Goal: Task Accomplishment & Management: Manage account settings

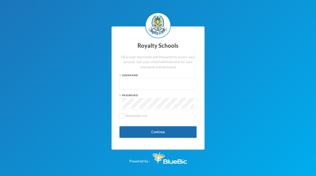
type input "admin"
click at [147, 130] on button "Continue" at bounding box center [157, 132] width 77 height 12
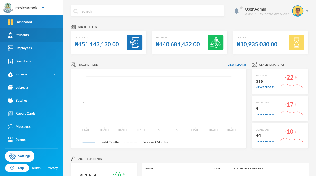
click at [46, 41] on link "Students" at bounding box center [31, 35] width 63 height 13
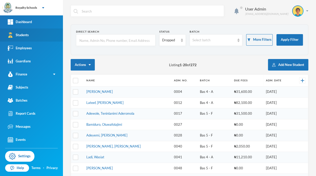
click at [43, 36] on link "Students" at bounding box center [31, 35] width 63 height 13
click at [166, 40] on div "Dropped" at bounding box center [170, 40] width 16 height 5
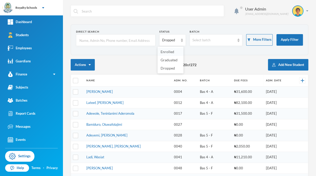
click at [170, 50] on span "Enrolled" at bounding box center [168, 52] width 14 height 4
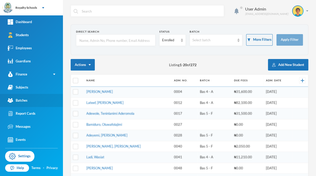
click at [24, 101] on div "Batches" at bounding box center [18, 100] width 20 height 5
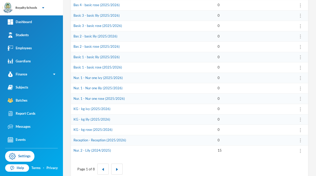
scroll to position [128, 0]
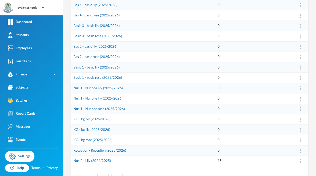
click at [310, 175] on div "User Admin [EMAIL_ADDRESS][DOMAIN_NAME] Year Select year Class Select class App…" at bounding box center [189, 88] width 253 height 176
drag, startPoint x: 310, startPoint y: 175, endPoint x: 315, endPoint y: 176, distance: 5.2
click at [315, 176] on div "User Admin [EMAIL_ADDRESS][DOMAIN_NAME] Year Select year Class Select class App…" at bounding box center [189, 88] width 253 height 176
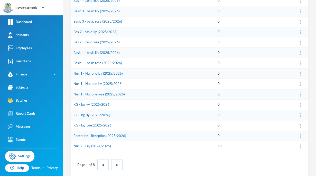
scroll to position [149, 0]
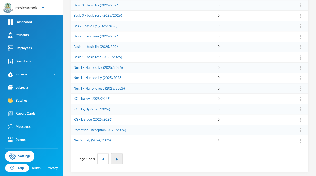
click at [115, 159] on img "button" at bounding box center [116, 159] width 3 height 3
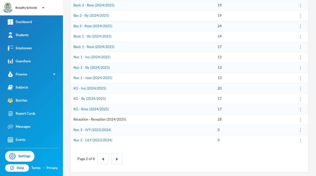
click at [123, 118] on link "Reception - Reception (2024/2025)" at bounding box center [99, 119] width 53 height 4
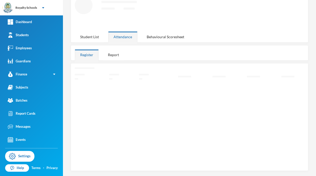
scroll to position [30, 0]
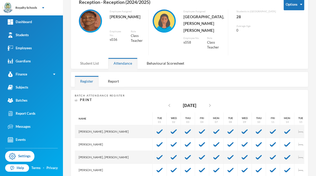
click at [90, 58] on div "Student List" at bounding box center [90, 63] width 30 height 11
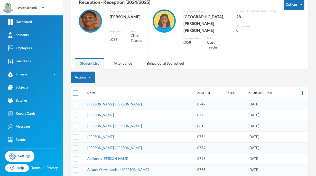
click at [75, 91] on input "checkbox" at bounding box center [75, 93] width 5 height 5
checkbox input "true"
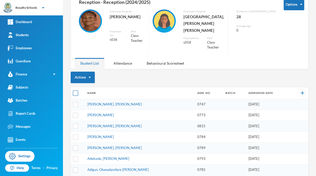
checkbox input "true"
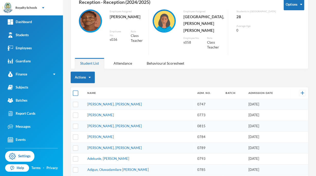
checkbox input "true"
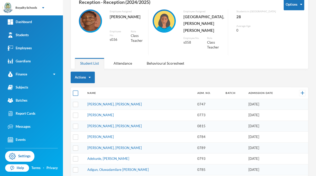
checkbox input "true"
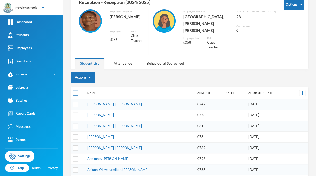
checkbox input "true"
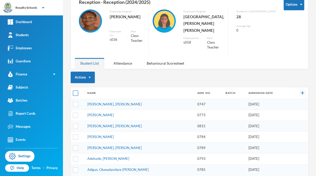
checkbox input "true"
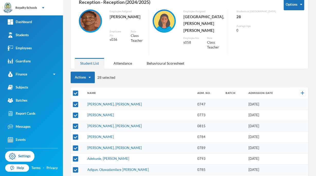
click at [133, 72] on div "Actions 28 selected" at bounding box center [190, 78] width 238 height 12
click at [78, 91] on input "checkbox" at bounding box center [75, 93] width 5 height 5
checkbox input "false"
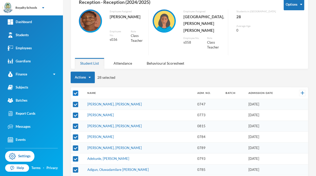
checkbox input "false"
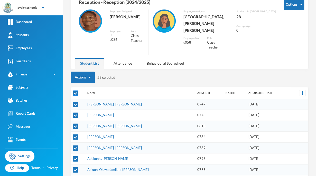
checkbox input "false"
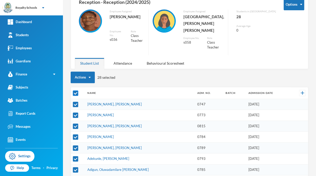
checkbox input "false"
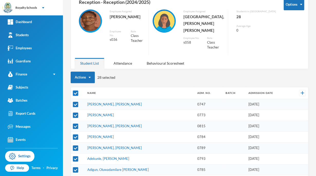
checkbox input "false"
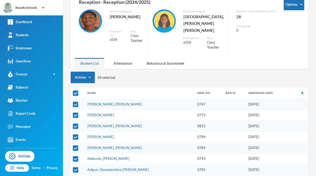
checkbox input "false"
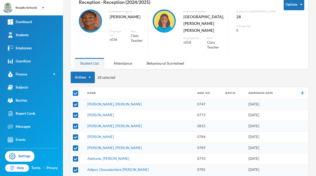
checkbox input "false"
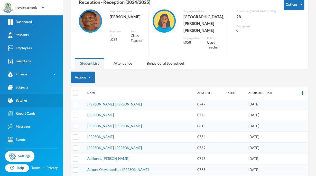
click at [28, 105] on link "Batches" at bounding box center [31, 100] width 63 height 13
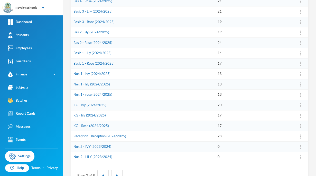
scroll to position [149, 0]
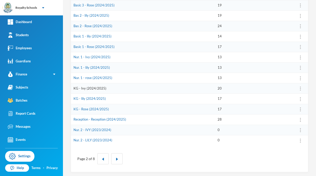
click at [80, 88] on link "KG - Ivy (2024/2025)" at bounding box center [89, 88] width 33 height 4
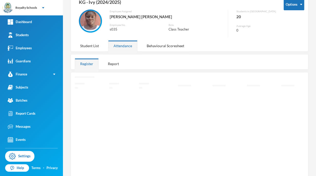
scroll to position [37, 0]
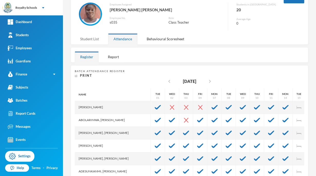
click at [91, 41] on div "Student List" at bounding box center [90, 38] width 30 height 11
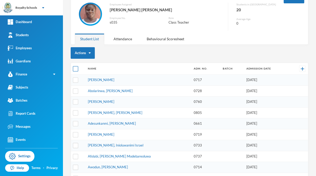
click at [76, 68] on input "checkbox" at bounding box center [75, 68] width 5 height 5
checkbox input "true"
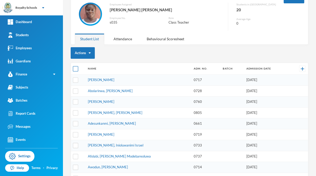
checkbox input "true"
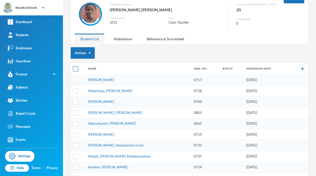
checkbox input "true"
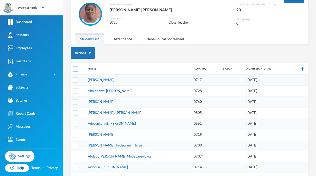
checkbox input "true"
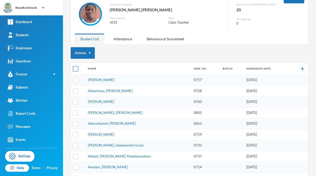
checkbox input "true"
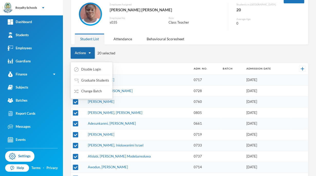
click at [87, 52] on button "Actions" at bounding box center [83, 53] width 24 height 12
click at [82, 92] on button "Change Batch" at bounding box center [87, 91] width 29 height 9
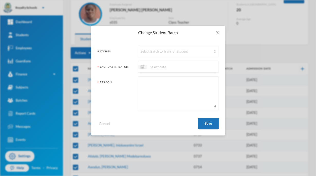
click at [171, 52] on div "Select Batch to Transfer Student" at bounding box center [176, 51] width 71 height 5
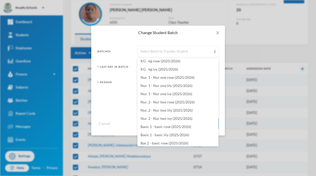
scroll to position [1054, 0]
click at [169, 94] on span "Nur. 1 - Nur one ivy (2025/2026)" at bounding box center [167, 94] width 52 height 4
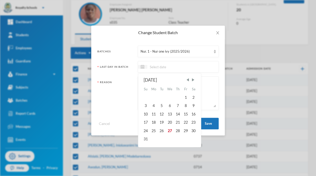
click at [158, 66] on input at bounding box center [168, 67] width 43 height 6
click at [169, 131] on div "27" at bounding box center [169, 131] width 8 height 8
type input "[DATE]"
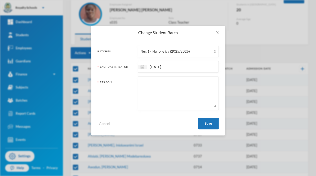
click at [183, 101] on textarea at bounding box center [178, 93] width 75 height 28
type textarea ";lkjhgtfrdvs"
click at [209, 124] on button "Save" at bounding box center [208, 124] width 21 height 12
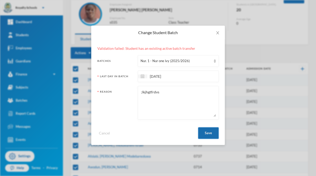
click at [205, 124] on div "Cancel Save" at bounding box center [157, 131] width 121 height 15
checkbox input "false"
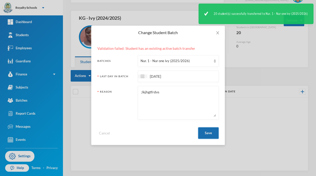
scroll to position [13, 0]
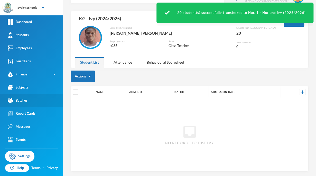
click at [20, 99] on div "Batches" at bounding box center [18, 100] width 20 height 5
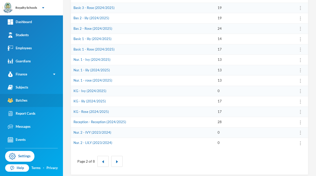
scroll to position [149, 0]
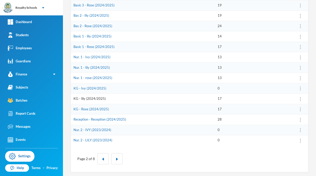
click at [79, 98] on link "KG - lily (2024/2025)" at bounding box center [89, 99] width 32 height 4
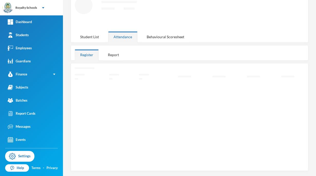
scroll to position [30, 0]
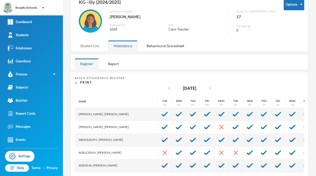
click at [92, 44] on div "Student List" at bounding box center [90, 45] width 30 height 11
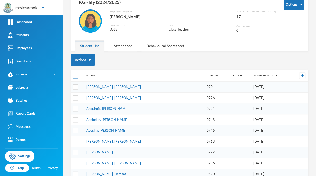
click at [75, 77] on input "checkbox" at bounding box center [75, 75] width 5 height 5
checkbox input "true"
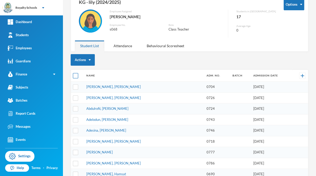
checkbox input "true"
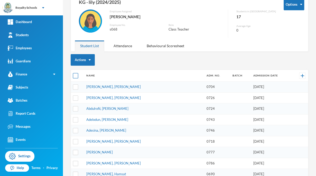
checkbox input "true"
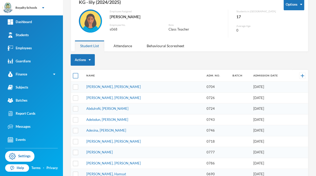
checkbox input "true"
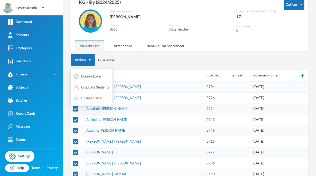
click at [89, 99] on button "Change Batch" at bounding box center [87, 98] width 29 height 9
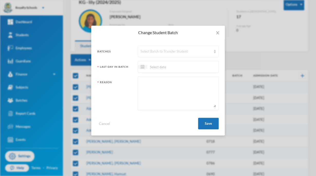
click at [177, 51] on div "Select Batch to Transfer Student" at bounding box center [176, 51] width 71 height 5
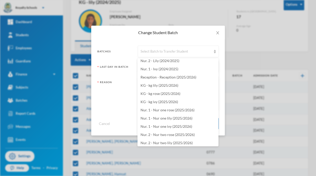
scroll to position [1021, 0]
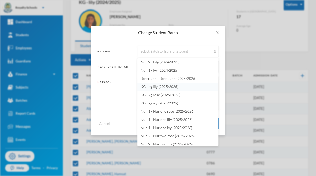
click at [170, 87] on span "KG - kg lily (2025/2026)" at bounding box center [160, 87] width 38 height 4
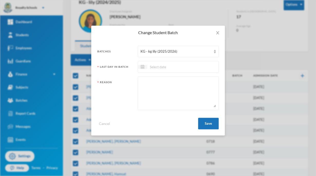
click at [205, 68] on div at bounding box center [178, 67] width 81 height 12
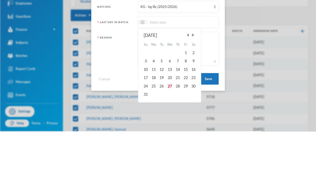
click at [170, 131] on div "27" at bounding box center [169, 131] width 8 height 8
type input "[DATE]"
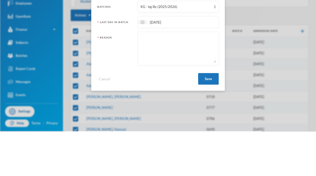
click at [207, 101] on textarea at bounding box center [178, 93] width 75 height 28
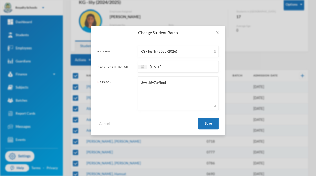
type textarea "3wrtf6y7u9iop[]"
click at [315, 11] on div "Change Student Batch Batches KG - kg lily (2025/2026) Last Day In Batch [DATE] …" at bounding box center [158, 88] width 316 height 176
click at [206, 126] on button "Save" at bounding box center [208, 124] width 21 height 12
click at [210, 126] on button "Save" at bounding box center [208, 124] width 21 height 12
checkbox input "false"
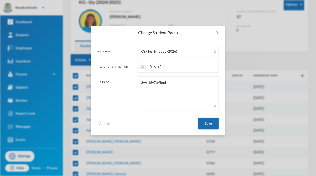
scroll to position [13, 0]
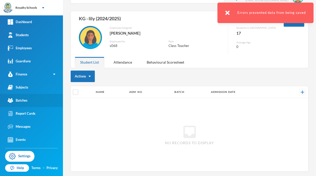
click at [30, 102] on link "Batches" at bounding box center [31, 100] width 63 height 13
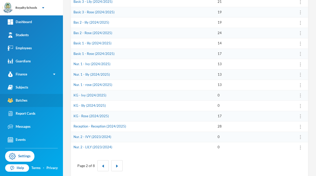
scroll to position [142, 0]
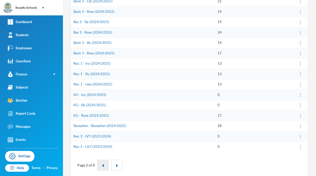
click at [102, 164] on img "button" at bounding box center [102, 165] width 3 height 3
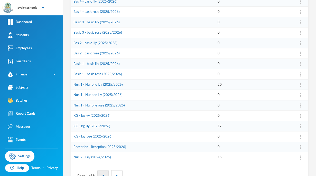
scroll to position [132, 0]
click at [84, 125] on link "KG - kg lily (2025/2026)" at bounding box center [91, 126] width 37 height 4
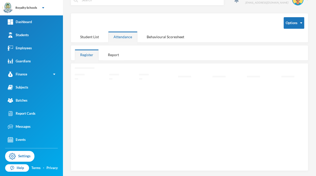
scroll to position [9, 0]
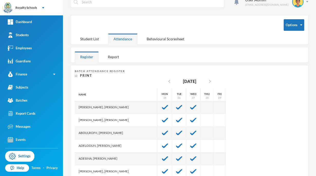
click at [81, 40] on div "Student List" at bounding box center [90, 38] width 30 height 11
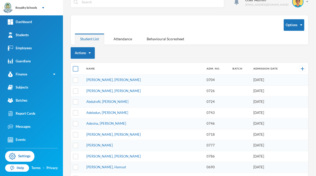
click at [76, 68] on input "checkbox" at bounding box center [75, 68] width 5 height 5
checkbox input "true"
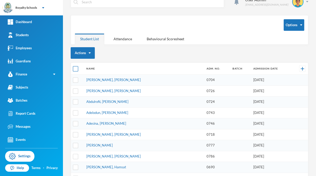
checkbox input "true"
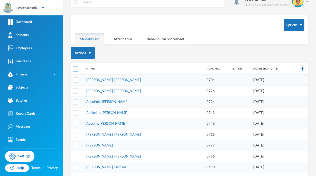
checkbox input "true"
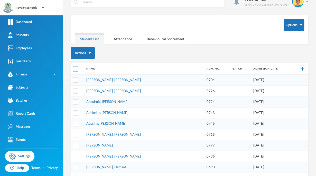
checkbox input "true"
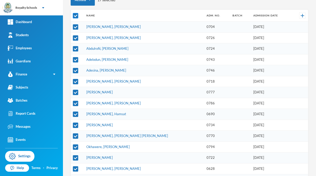
scroll to position [0, 0]
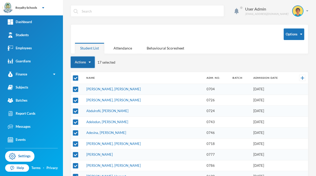
click at [78, 63] on button "Actions" at bounding box center [83, 63] width 24 height 12
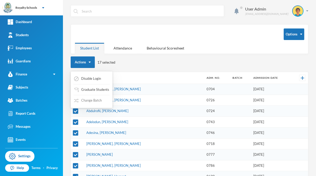
click at [81, 100] on button "Change Batch" at bounding box center [87, 100] width 29 height 9
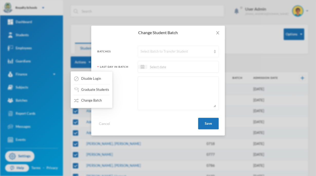
click at [207, 53] on div "Select Batch to Transfer Student" at bounding box center [176, 51] width 71 height 5
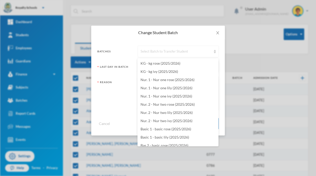
scroll to position [1052, 0]
click at [182, 90] on span "Nur. 1 - Nur one lily (2025/2026)" at bounding box center [167, 88] width 52 height 4
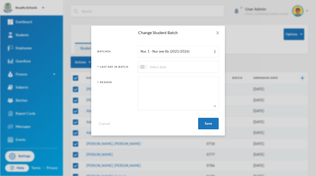
click at [184, 68] on input at bounding box center [168, 67] width 43 height 6
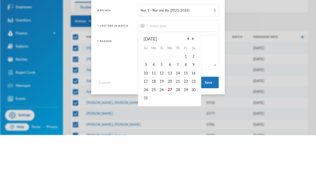
click at [170, 131] on div "27" at bounding box center [169, 131] width 8 height 8
type input "[DATE]"
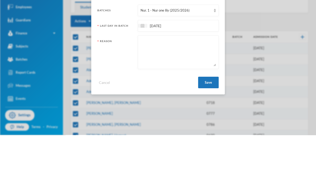
click at [187, 105] on textarea at bounding box center [178, 93] width 75 height 28
type textarea "cop do"
click at [212, 123] on button "Save" at bounding box center [208, 124] width 21 height 12
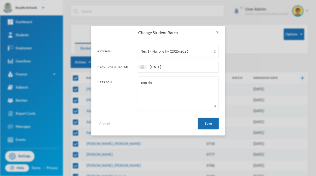
click at [208, 123] on button "Save" at bounding box center [208, 124] width 21 height 12
checkbox input "false"
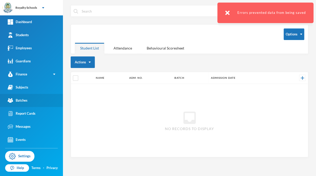
click at [22, 100] on div "Batches" at bounding box center [18, 100] width 20 height 5
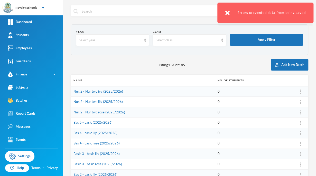
click at [261, 108] on td "0" at bounding box center [254, 112] width 78 height 11
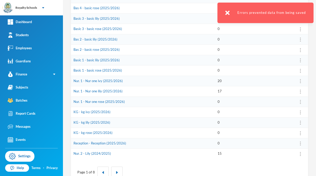
scroll to position [149, 0]
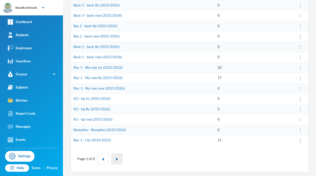
click at [116, 158] on img "button" at bounding box center [116, 159] width 3 height 3
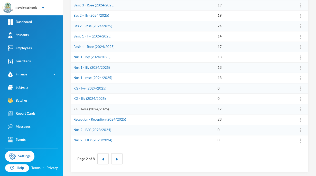
click at [83, 108] on link "KG - Rose (2024/2025)" at bounding box center [90, 109] width 35 height 4
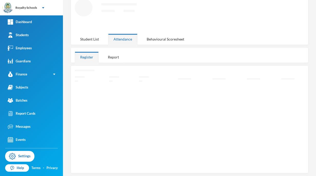
click at [87, 42] on div "Student List" at bounding box center [90, 39] width 30 height 11
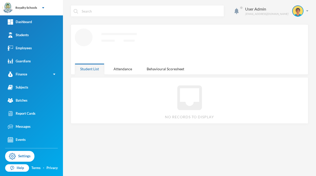
scroll to position [0, 0]
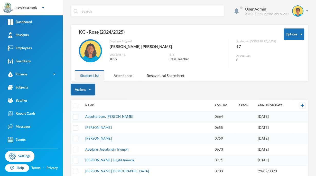
click at [74, 90] on button "Actions" at bounding box center [83, 90] width 24 height 12
click at [252, 92] on div "Actions" at bounding box center [190, 90] width 238 height 12
click at [75, 106] on input "checkbox" at bounding box center [75, 105] width 5 height 5
checkbox input "true"
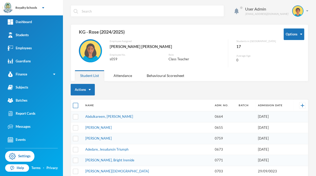
checkbox input "true"
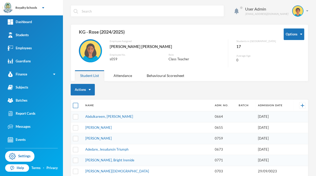
checkbox input "true"
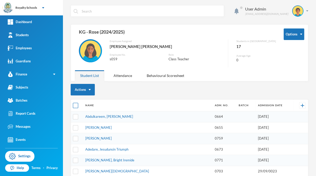
checkbox input "true"
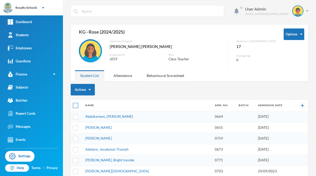
checkbox input "true"
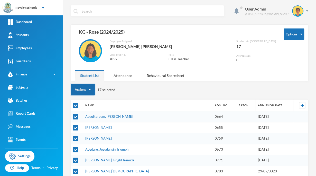
click at [78, 88] on button "Actions" at bounding box center [83, 90] width 24 height 12
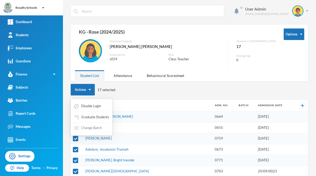
click at [81, 130] on button "Change Batch" at bounding box center [87, 128] width 29 height 9
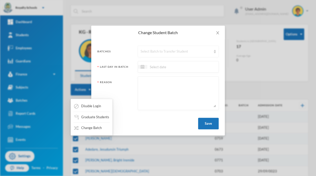
click at [209, 50] on div "Select Batch to Transfer Student" at bounding box center [176, 51] width 71 height 5
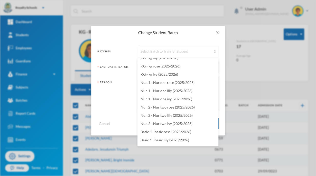
scroll to position [1049, 0]
click at [186, 84] on span "Nur. 1 - Nur one rose (2025/2026)" at bounding box center [168, 83] width 54 height 4
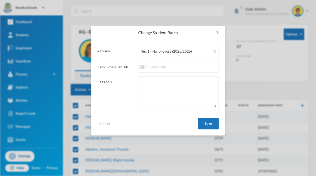
click at [185, 69] on input at bounding box center [168, 67] width 43 height 6
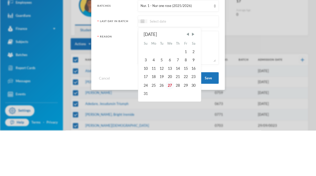
click at [170, 131] on div "27" at bounding box center [169, 131] width 8 height 8
type input "[DATE]"
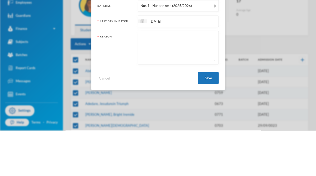
click at [188, 101] on textarea at bounding box center [178, 93] width 75 height 28
type textarea "do l [MEDICAL_DATA]"
click at [207, 125] on button "Save" at bounding box center [208, 124] width 21 height 12
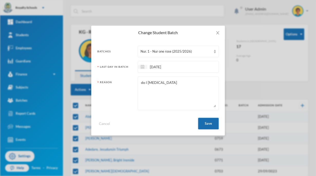
checkbox input "false"
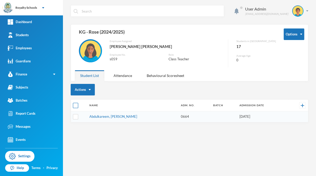
click at [75, 105] on input "checkbox" at bounding box center [75, 105] width 5 height 5
checkbox input "true"
click at [79, 89] on button "Actions" at bounding box center [83, 90] width 24 height 12
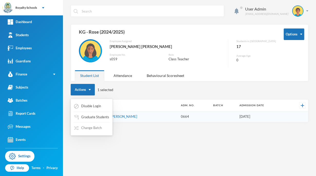
click at [80, 130] on button "Change Batch" at bounding box center [87, 128] width 29 height 9
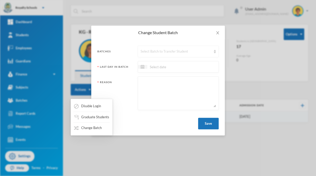
click at [212, 56] on div "Select Batch to Transfer Student" at bounding box center [178, 52] width 81 height 12
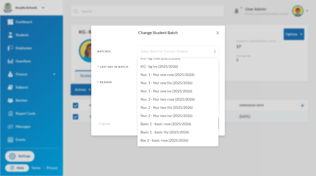
scroll to position [1057, 0]
click at [187, 76] on span "Nur. 1 - Nur one rose (2025/2026)" at bounding box center [168, 75] width 54 height 4
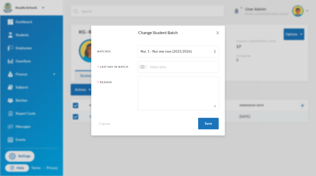
click at [184, 65] on input at bounding box center [168, 67] width 43 height 6
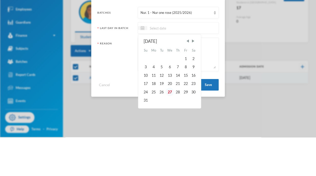
click at [170, 132] on div "27" at bounding box center [169, 131] width 8 height 8
type input "[DATE]"
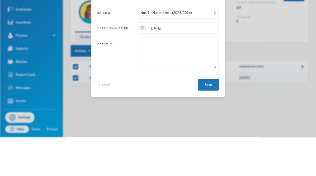
click at [190, 96] on textarea at bounding box center [178, 93] width 75 height 28
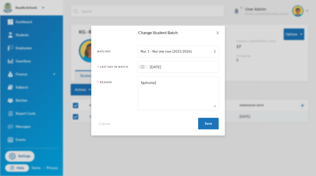
type textarea "fgyhuiop["
click at [208, 126] on button "Save" at bounding box center [208, 124] width 21 height 12
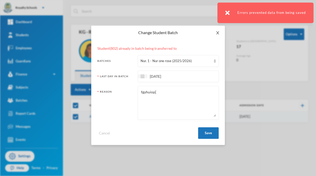
click at [215, 30] on span "Close" at bounding box center [217, 33] width 14 height 14
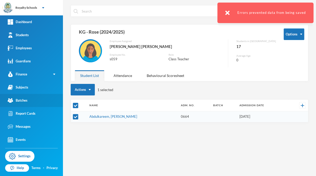
click at [19, 101] on div "Batches" at bounding box center [18, 100] width 20 height 5
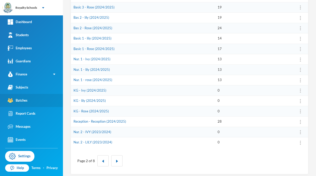
scroll to position [149, 0]
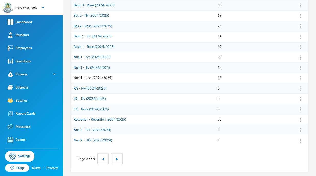
click at [85, 78] on link "Nur. 1 - rose (2024/2025)" at bounding box center [92, 78] width 39 height 4
